Goal: Task Accomplishment & Management: Use online tool/utility

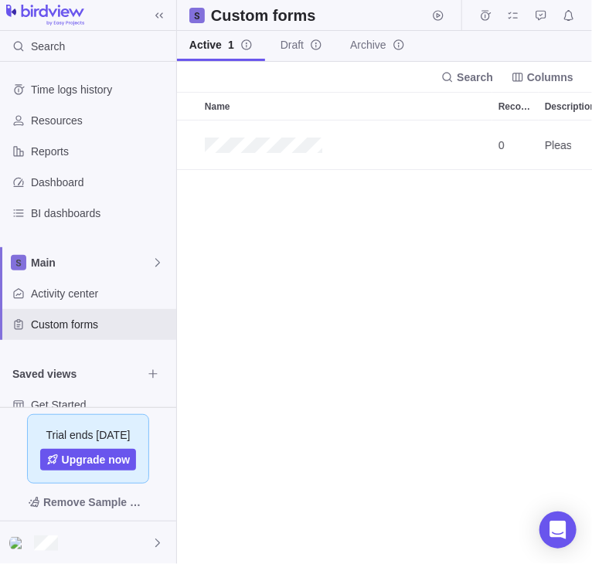
scroll to position [444, 415]
